Goal: Find specific page/section: Find specific page/section

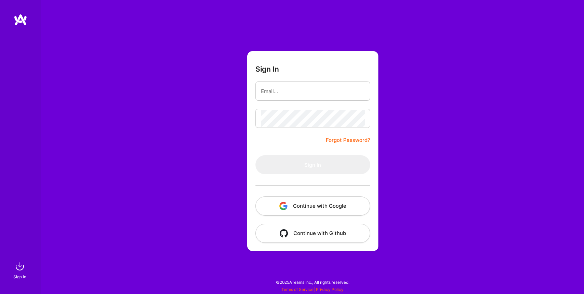
click at [334, 197] on button "Continue with Google" at bounding box center [312, 206] width 115 height 19
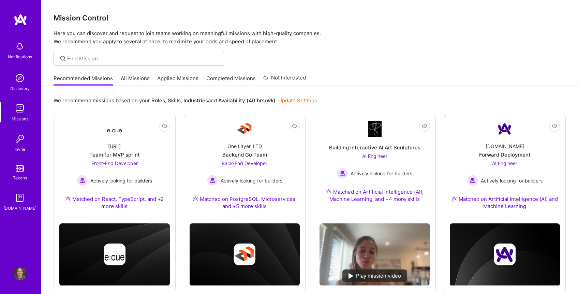
click at [189, 78] on link "Applied Missions" at bounding box center [177, 80] width 41 height 11
